Goal: Information Seeking & Learning: Learn about a topic

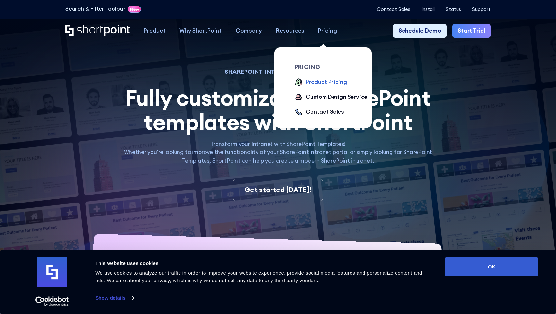
click at [327, 78] on div "Product Pricing" at bounding box center [325, 82] width 41 height 8
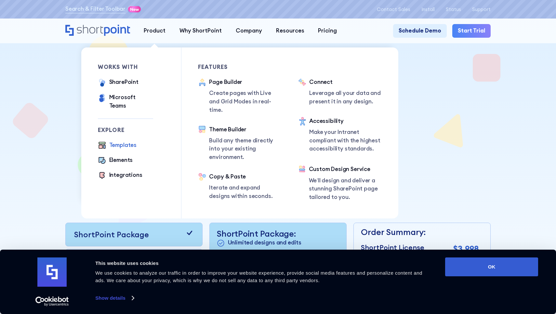
click at [120, 141] on div "Templates" at bounding box center [122, 145] width 27 height 8
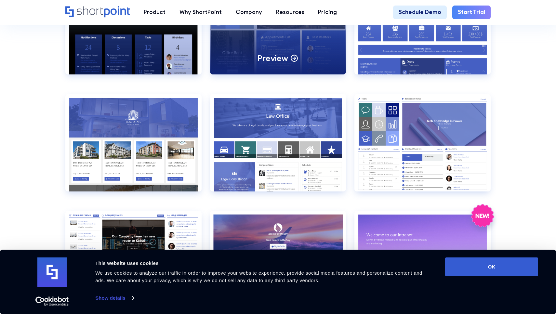
scroll to position [724, 0]
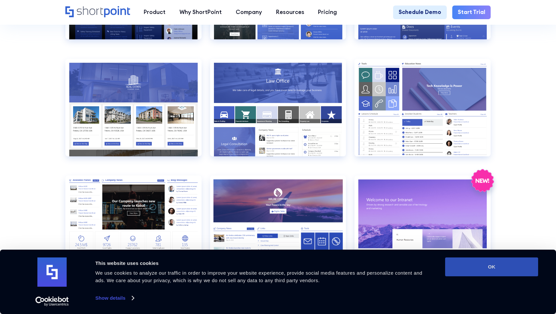
click at [464, 267] on button "OK" at bounding box center [491, 266] width 93 height 19
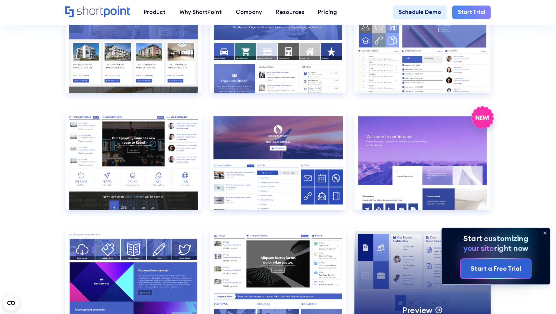
scroll to position [791, 0]
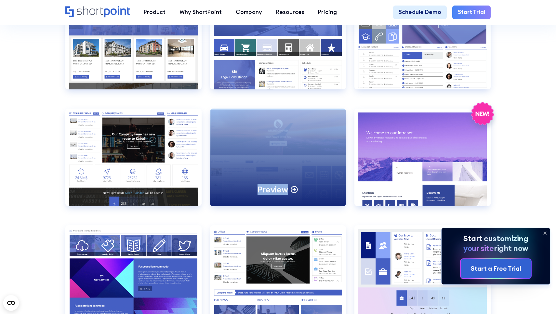
click at [268, 169] on div "Preview" at bounding box center [278, 157] width 136 height 97
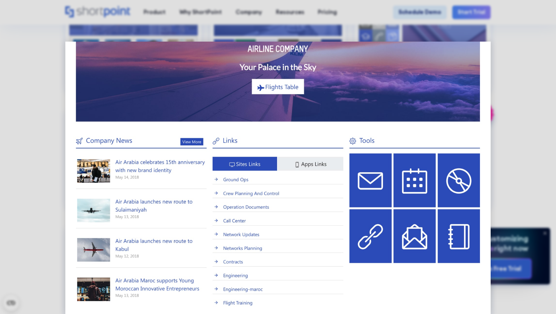
scroll to position [81, 0]
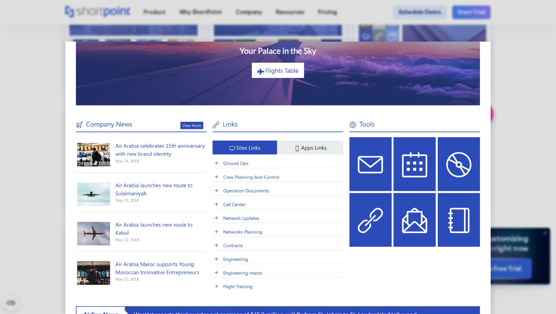
click at [236, 190] on img at bounding box center [277, 219] width 425 height 518
click at [280, 72] on img at bounding box center [277, 219] width 425 height 518
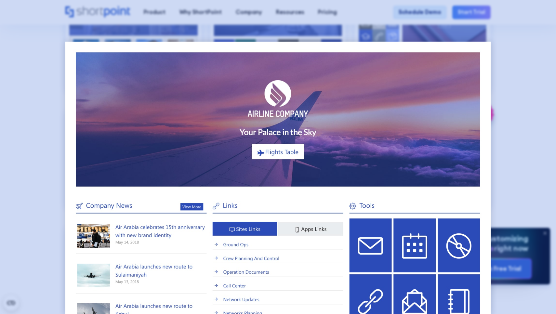
scroll to position [-1, 0]
click at [301, 19] on div at bounding box center [278, 157] width 556 height 314
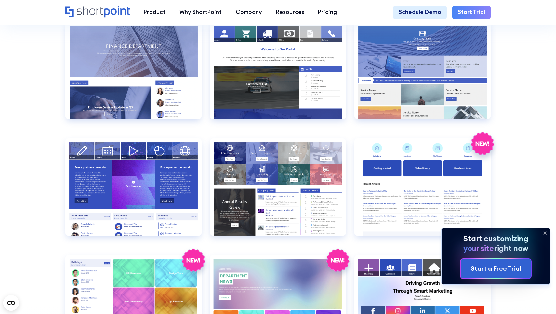
scroll to position [1345, 0]
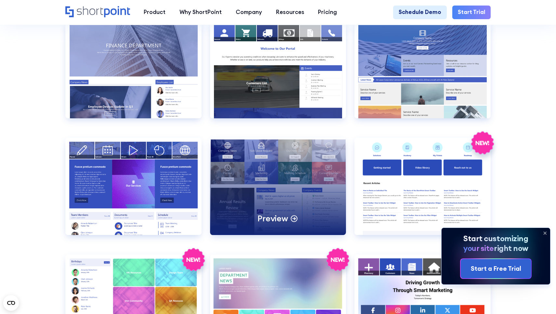
click at [258, 168] on div "Preview" at bounding box center [278, 186] width 136 height 97
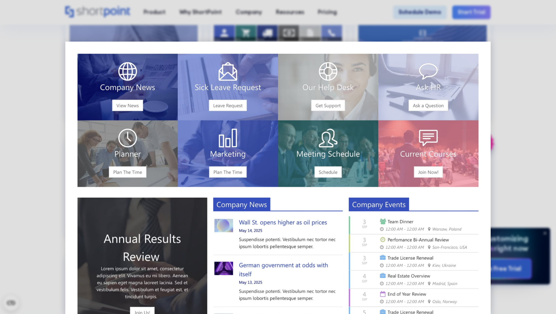
scroll to position [3, 0]
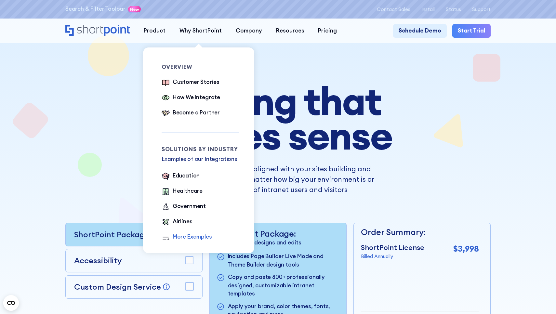
click at [180, 239] on div "More Examples" at bounding box center [192, 237] width 39 height 8
